Goal: Task Accomplishment & Management: Manage account settings

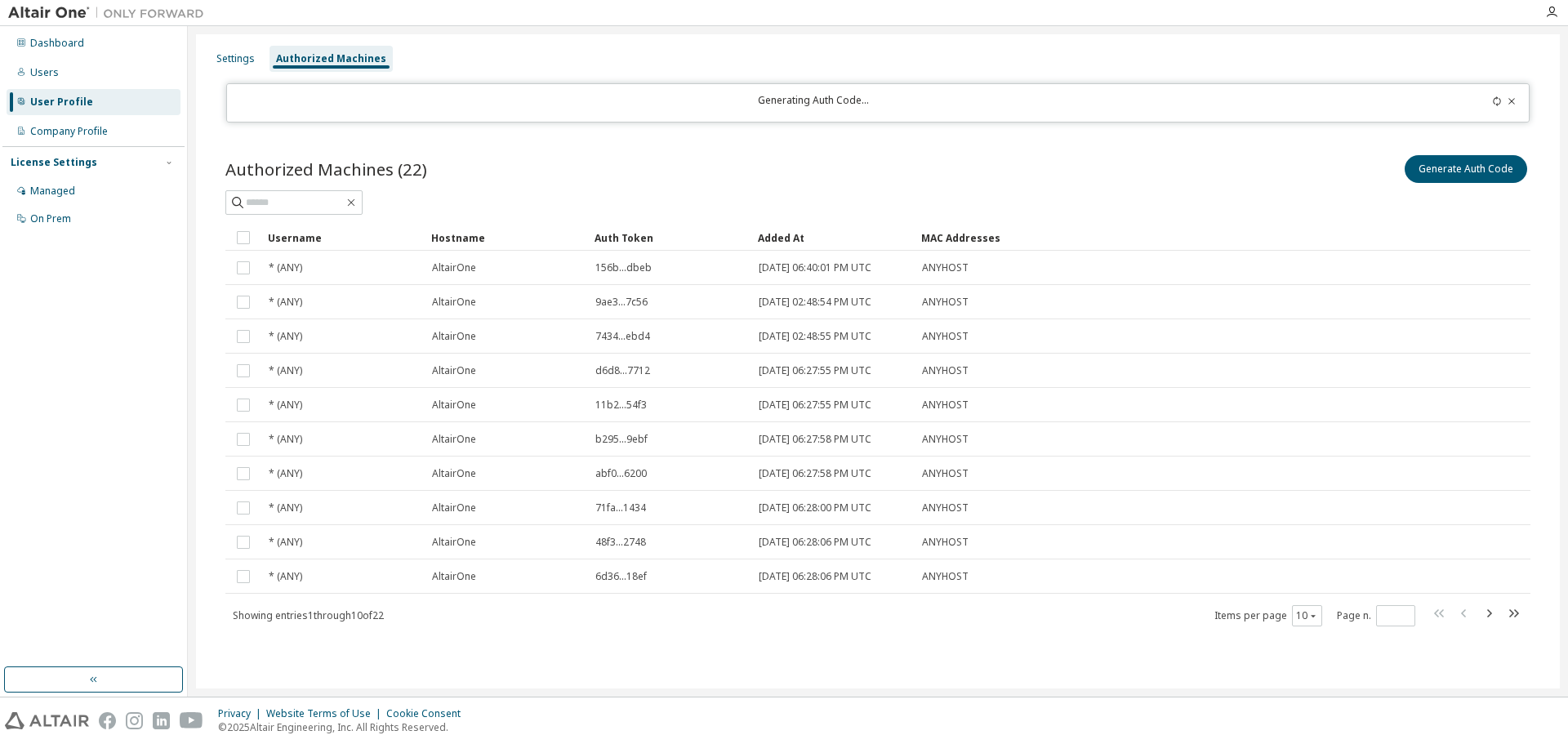
click at [780, 100] on div "Generating Auth Code..." at bounding box center [814, 103] width 1154 height 18
click at [794, 134] on div "Authorized Machines (22) Generate Auth Code Clear Load Save Save As Field Opera…" at bounding box center [877, 401] width 1344 height 538
click at [1497, 92] on div "Generating Auth Code..." at bounding box center [878, 103] width 1304 height 40
click at [1499, 97] on icon at bounding box center [1496, 101] width 10 height 10
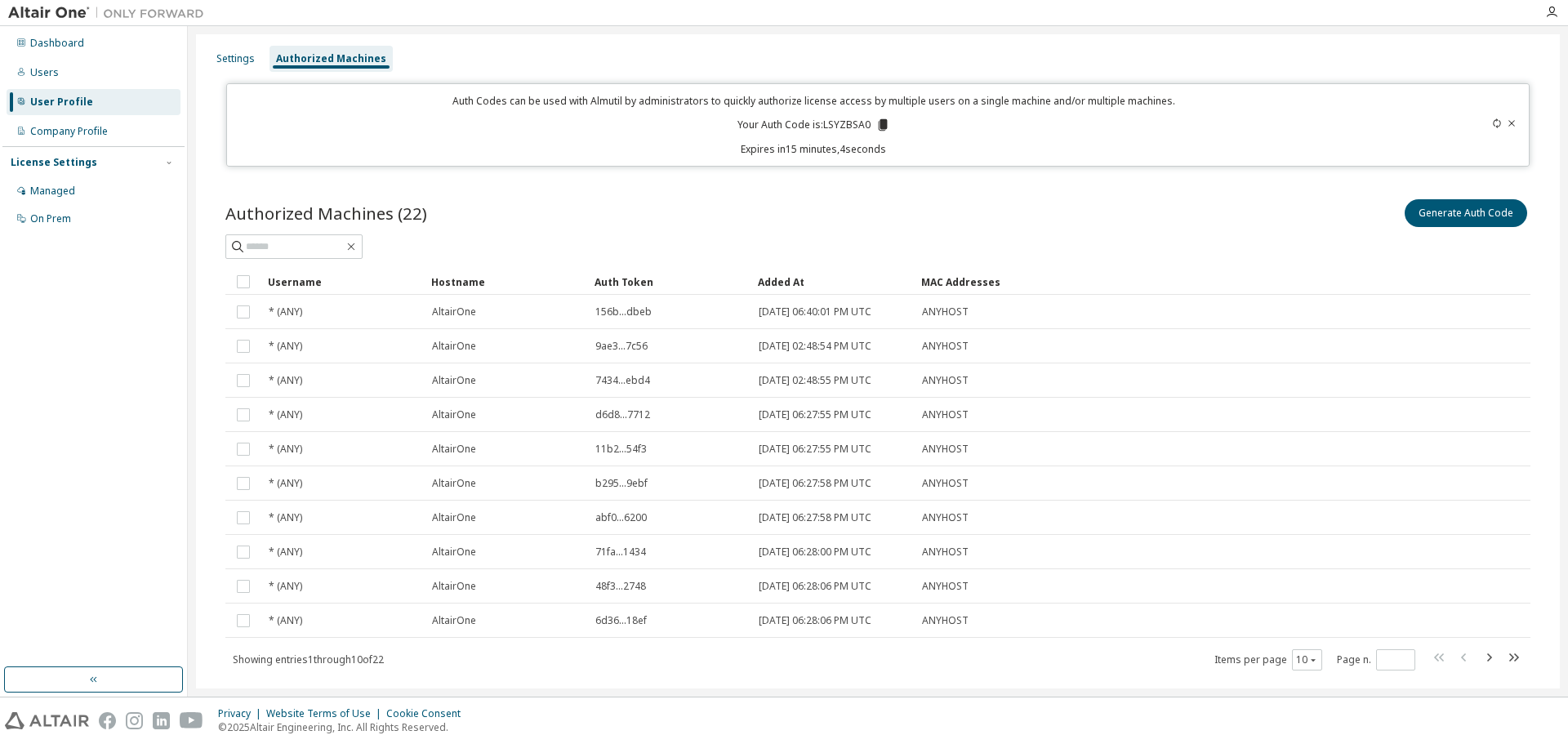
click at [880, 126] on icon at bounding box center [883, 125] width 9 height 11
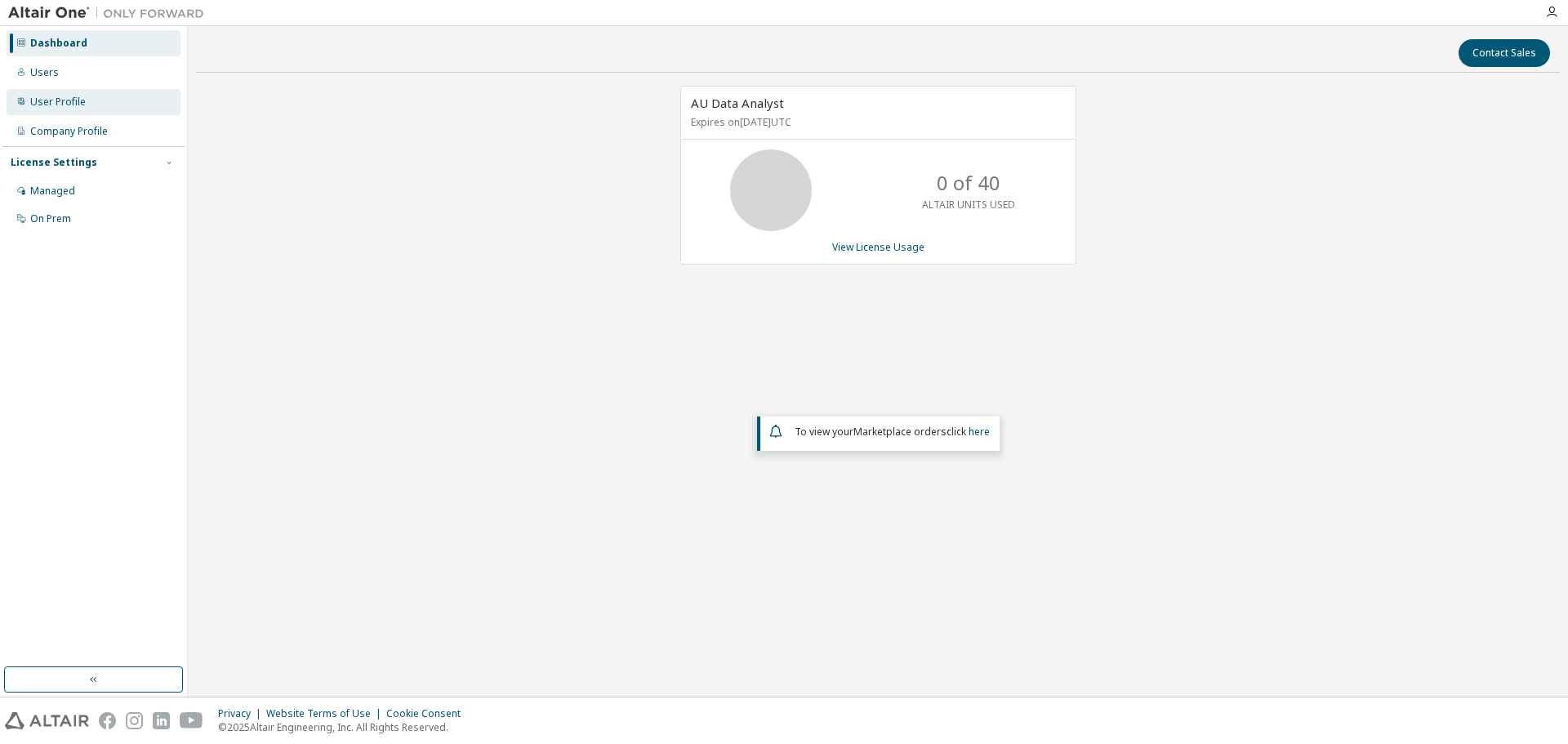
click at [63, 106] on div "User Profile" at bounding box center [57, 102] width 55 height 13
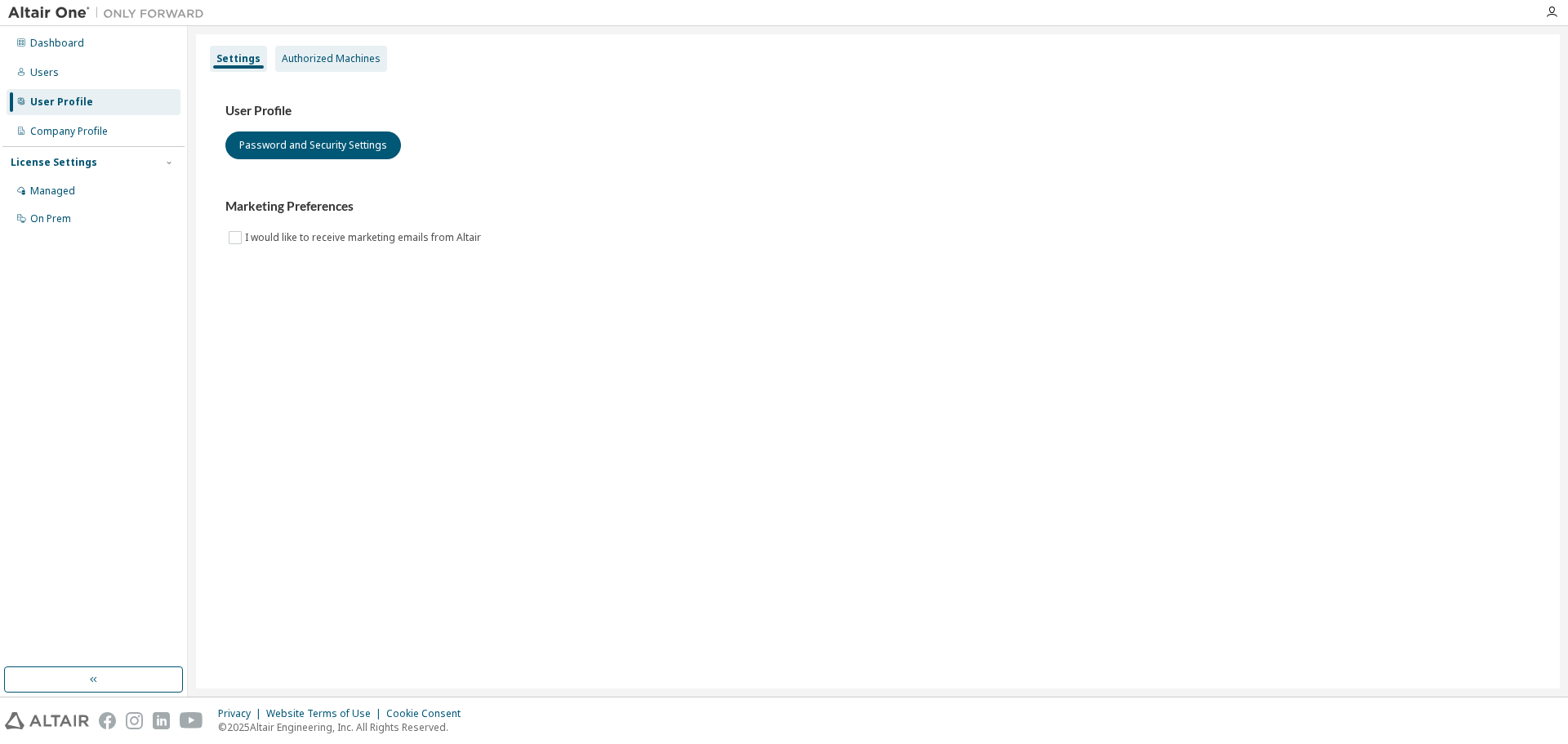
click at [329, 56] on div "Authorized Machines" at bounding box center [331, 59] width 99 height 13
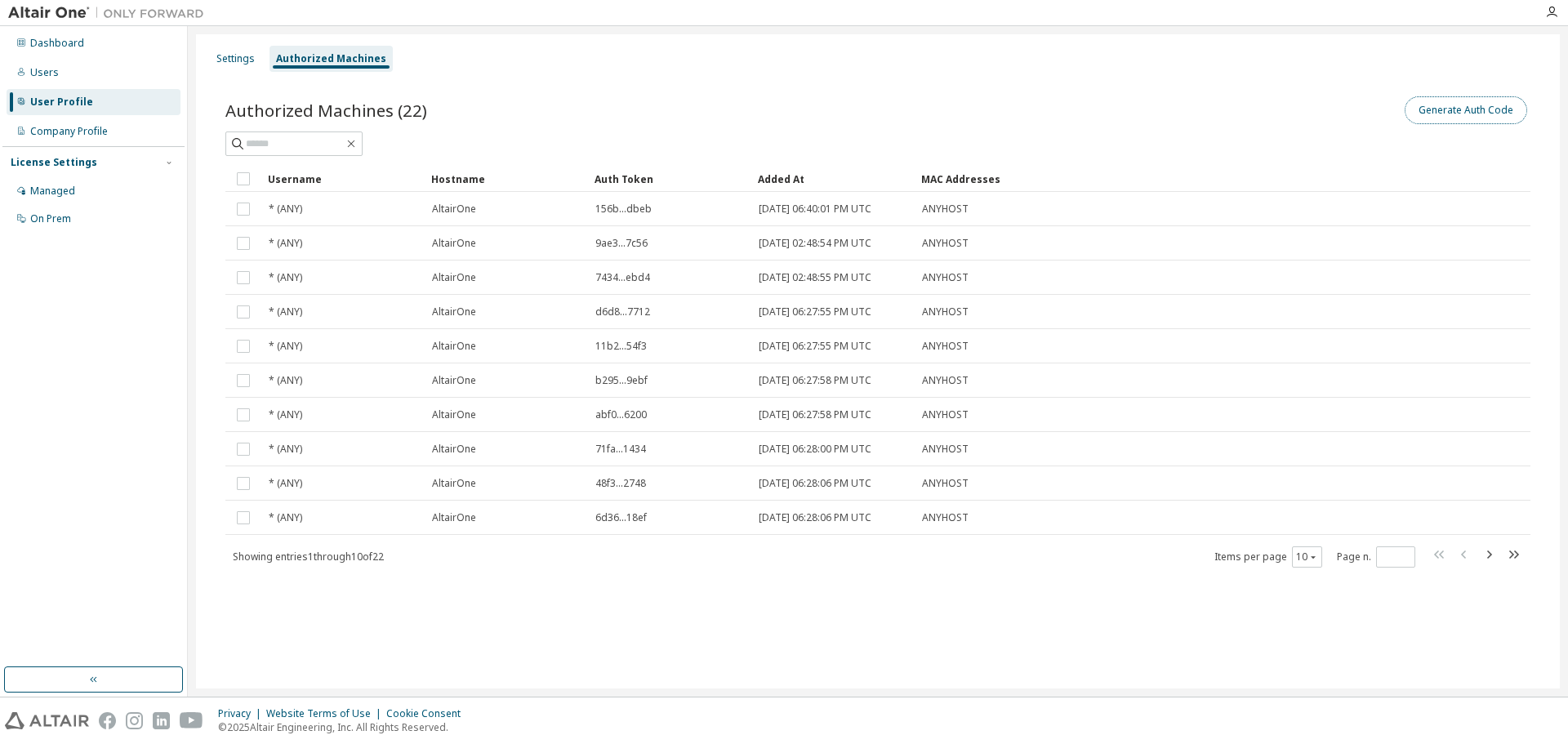
click at [1430, 113] on button "Generate Auth Code" at bounding box center [1465, 111] width 122 height 28
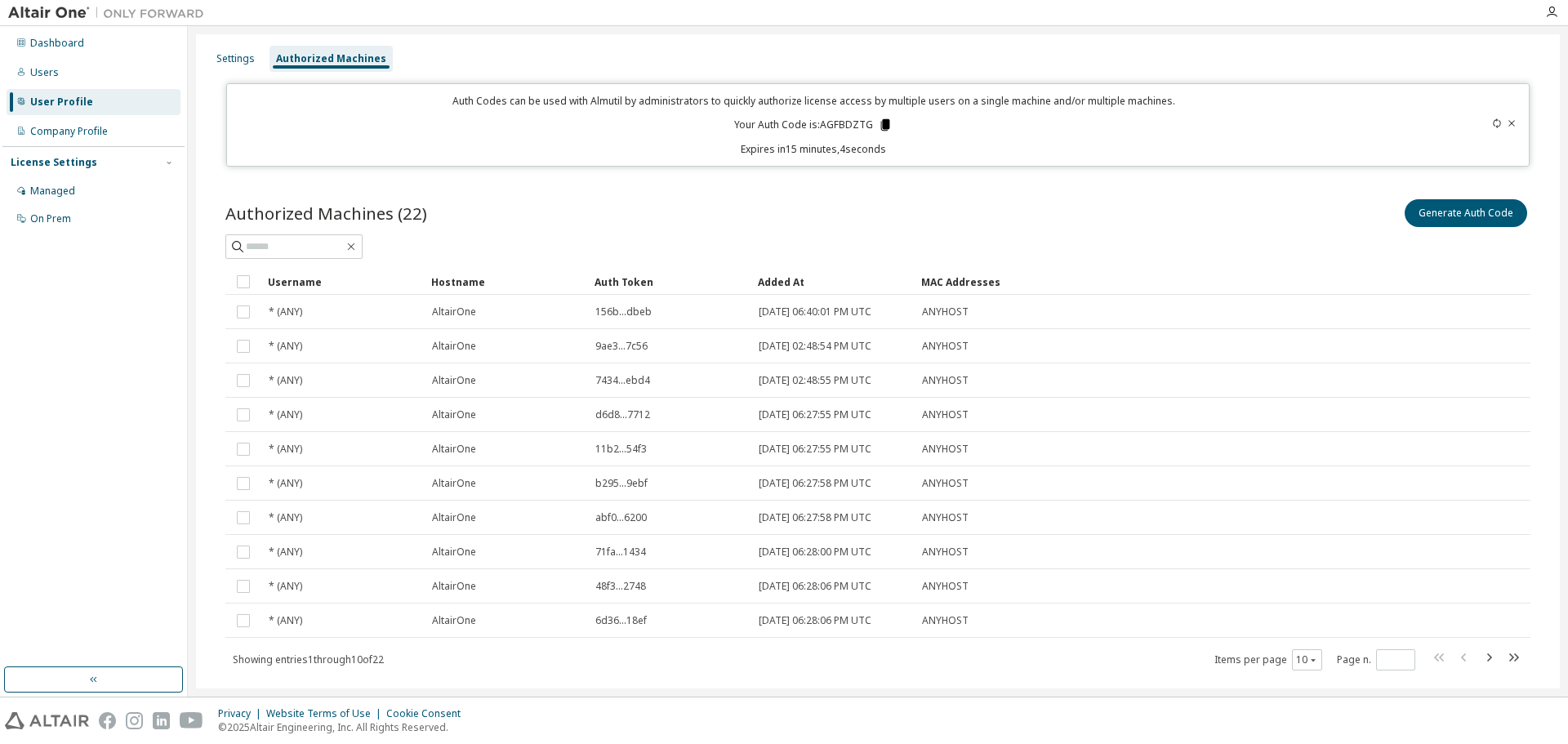
click at [881, 122] on icon at bounding box center [885, 125] width 9 height 11
click at [1493, 119] on icon at bounding box center [1497, 123] width 7 height 10
click at [976, 180] on div "Authorized Machines (22) Generate Auth Code Clear Load Save Save As Field Opera…" at bounding box center [877, 445] width 1344 height 538
click at [887, 123] on icon at bounding box center [885, 125] width 9 height 11
click at [84, 510] on div "Dashboard Users User Profile Company Profile License Settings Managed On Prem" at bounding box center [93, 347] width 182 height 636
